Goal: Task Accomplishment & Management: Manage account settings

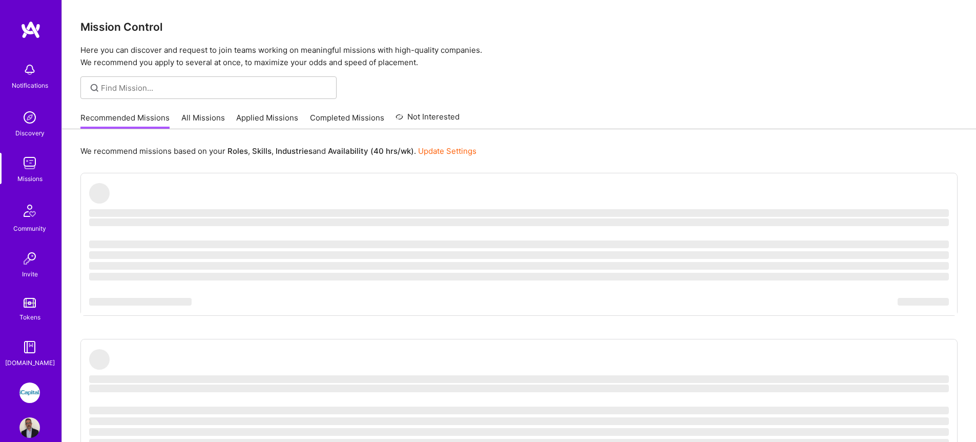
click at [181, 122] on link "All Missions" at bounding box center [203, 120] width 44 height 17
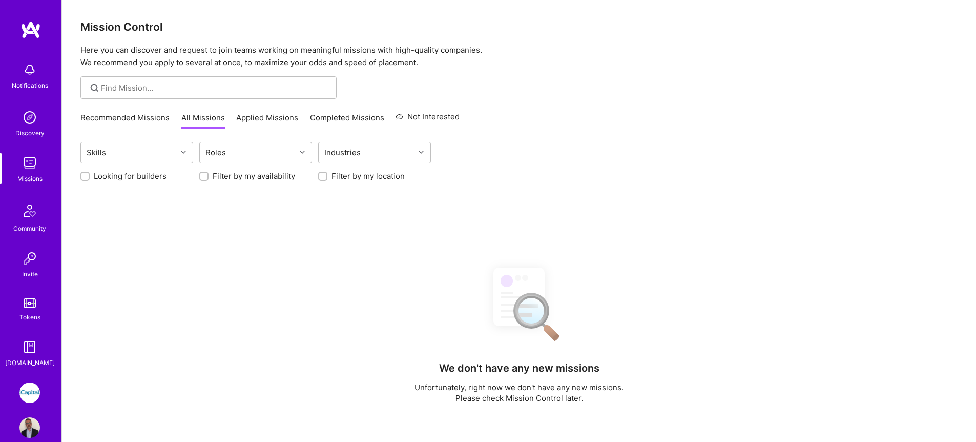
click at [257, 120] on link "Applied Missions" at bounding box center [267, 120] width 62 height 17
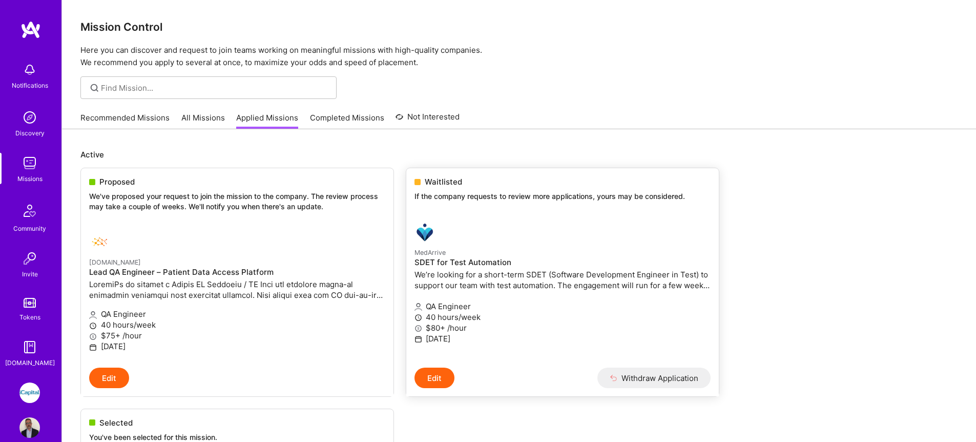
click at [476, 182] on div "Waitlisted" at bounding box center [562, 181] width 296 height 11
click at [469, 210] on div "Waitlisted If the company requests to review more applications, yours may be co…" at bounding box center [562, 191] width 313 height 46
click at [441, 190] on div "Waitlisted If the company requests to review more applications, yours may be co…" at bounding box center [562, 191] width 313 height 46
click at [442, 186] on span "Waitlisted" at bounding box center [443, 181] width 37 height 11
click at [199, 119] on link "All Missions" at bounding box center [203, 120] width 44 height 17
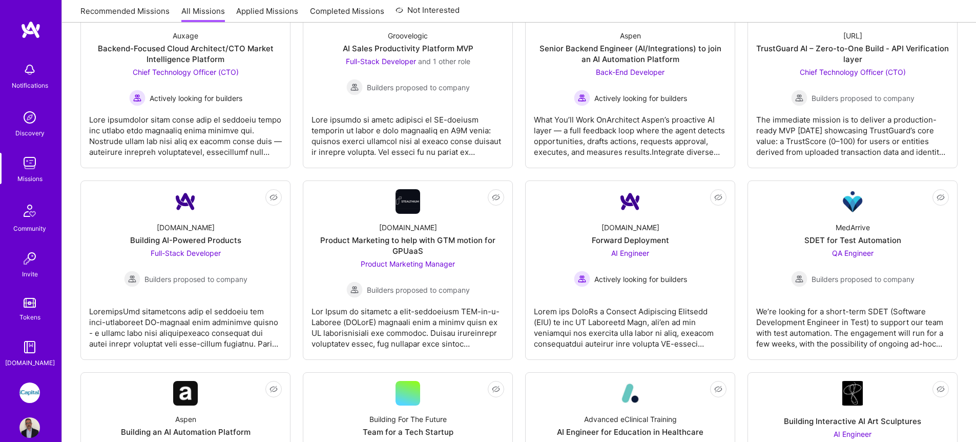
scroll to position [941, 0]
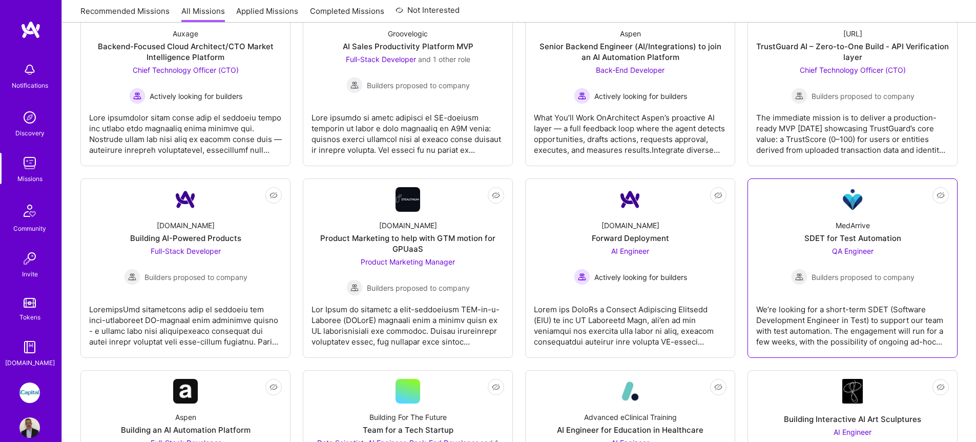
click at [883, 195] on link "Not Interested MedArrive SDET for Test Automation QA Engineer Builders proposed…" at bounding box center [852, 268] width 193 height 162
